Goal: Find contact information: Find contact information

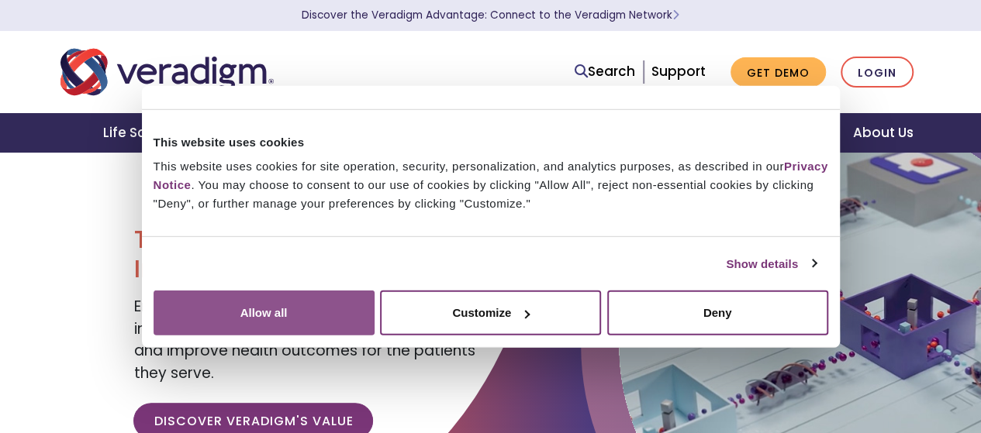
click at [374, 291] on button "Allow all" at bounding box center [263, 313] width 221 height 45
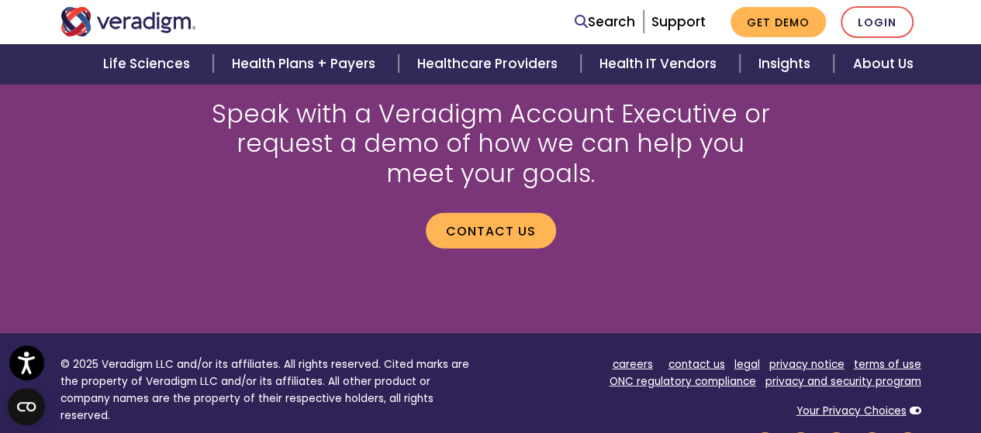
scroll to position [2279, 0]
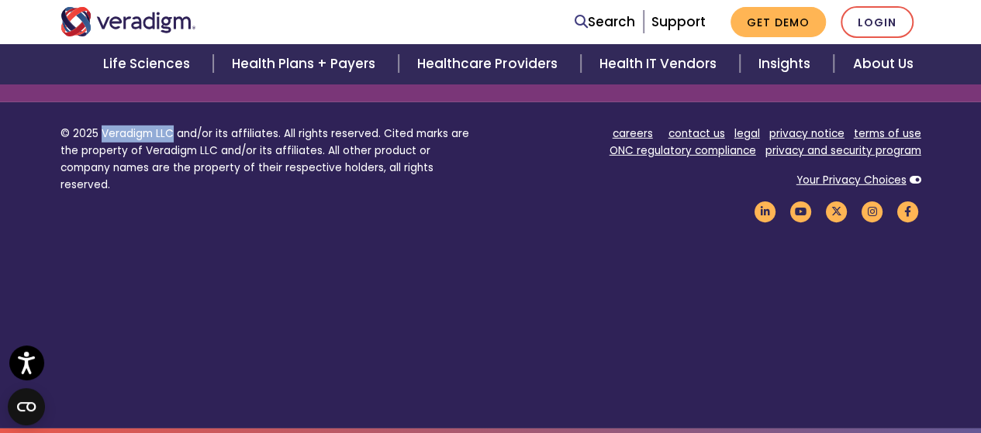
drag, startPoint x: 99, startPoint y: 131, endPoint x: 172, endPoint y: 131, distance: 72.9
click at [172, 131] on p "© 2025 Veradigm LLC and/or its affiliates. All rights reserved. Cited marks are…" at bounding box center [269, 159] width 419 height 67
copy p "Veradigm LLC"
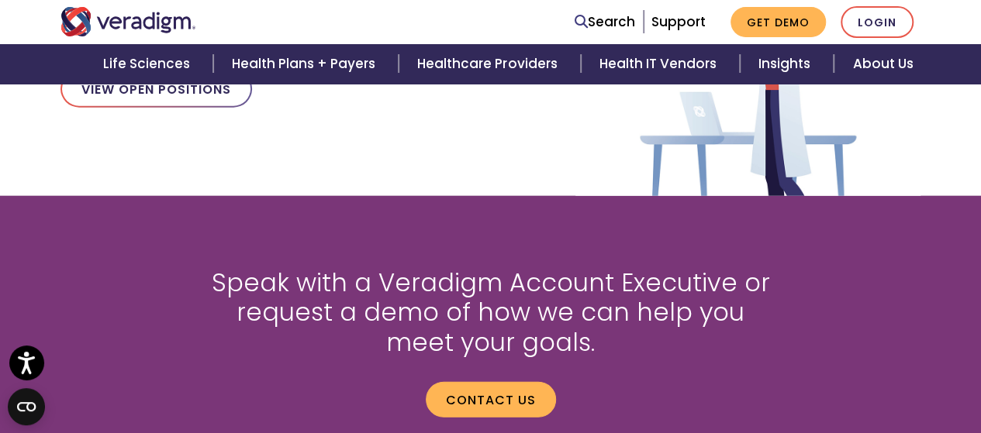
scroll to position [1969, 0]
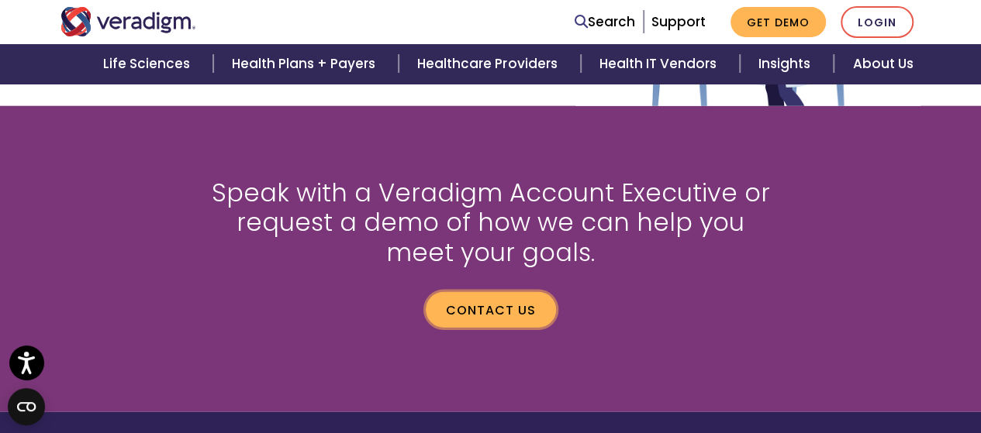
click at [481, 299] on link "Contact us" at bounding box center [491, 310] width 130 height 36
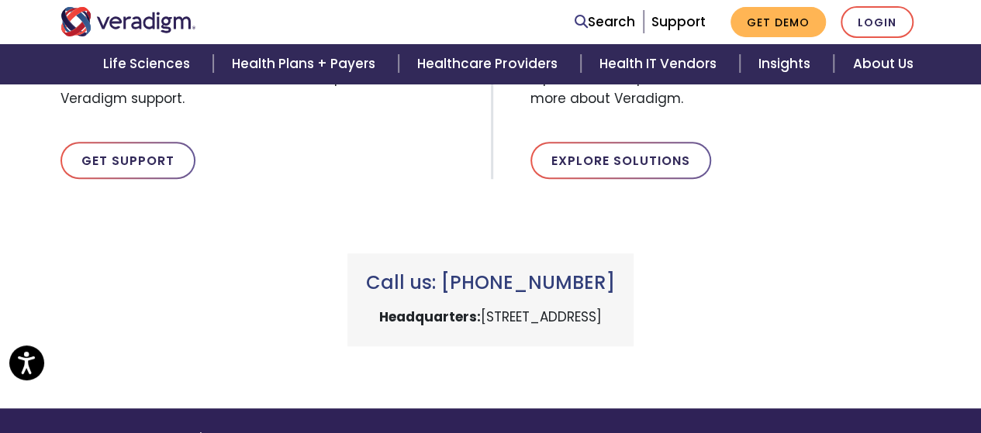
scroll to position [723, 0]
